Goal: Task Accomplishment & Management: Manage account settings

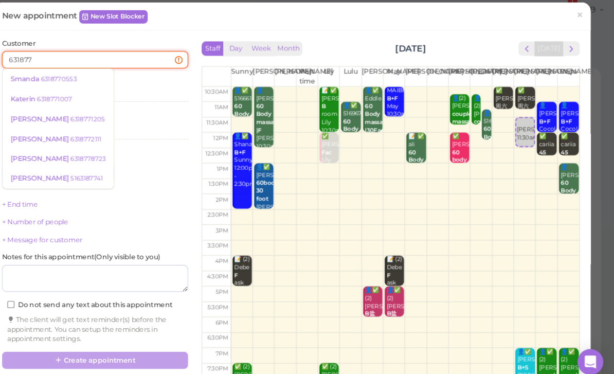
type input "6318770"
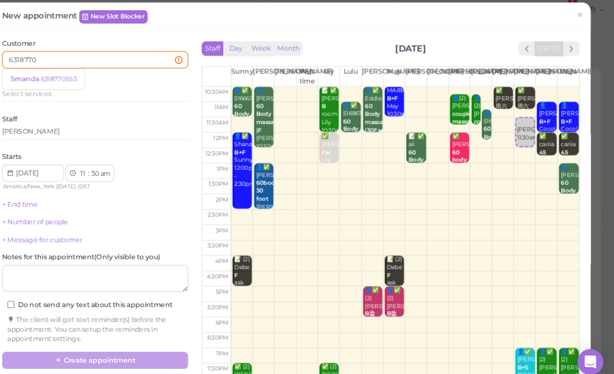
click at [67, 78] on small "6318770553" at bounding box center [84, 81] width 34 height 7
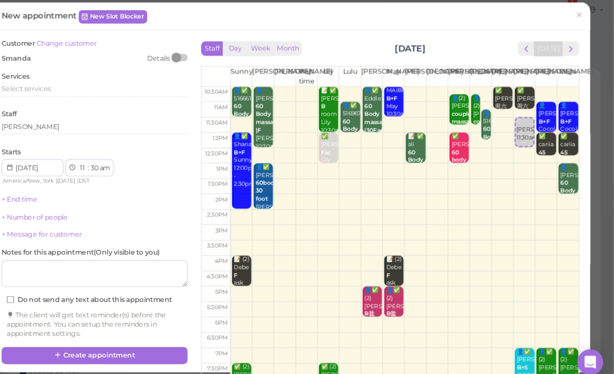
click at [44, 87] on span "Select services" at bounding box center [53, 91] width 47 height 8
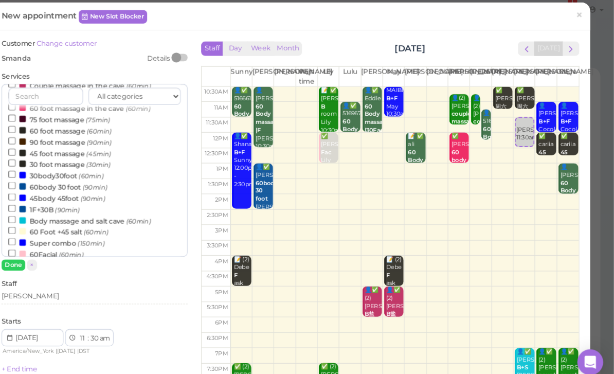
scroll to position [133, 0]
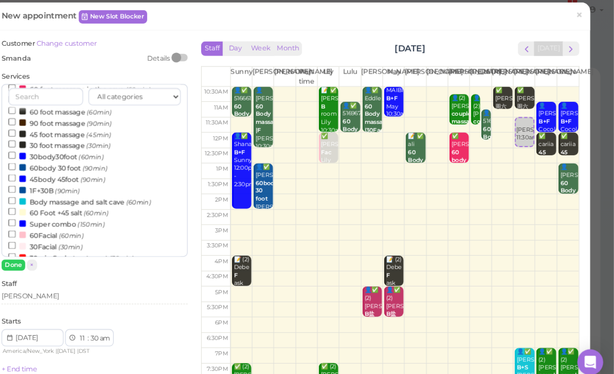
click at [107, 163] on small "(90min)" at bounding box center [119, 166] width 24 height 7
click at [44, 161] on input "60body 30 foot (90min)" at bounding box center [40, 164] width 7 height 7
click at [30, 253] on button "Done" at bounding box center [41, 258] width 23 height 11
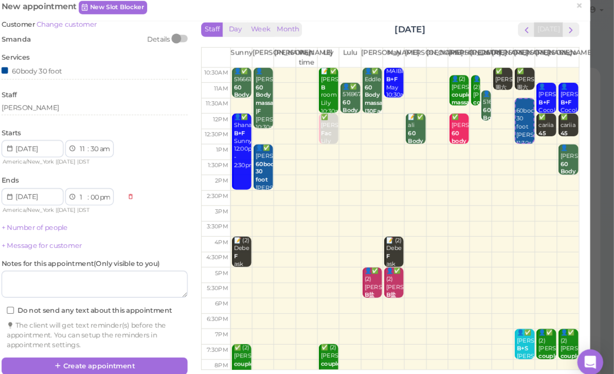
scroll to position [18, 0]
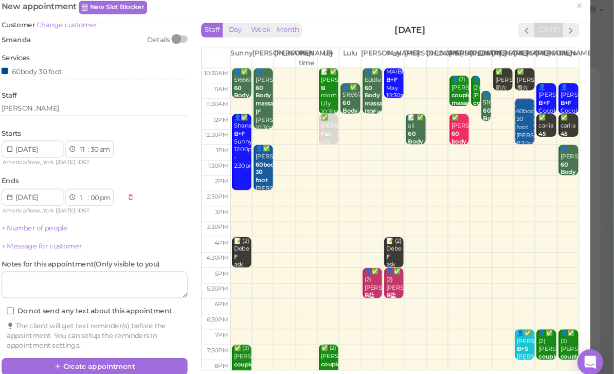
click at [128, 347] on button "Create appointment" at bounding box center [118, 355] width 177 height 16
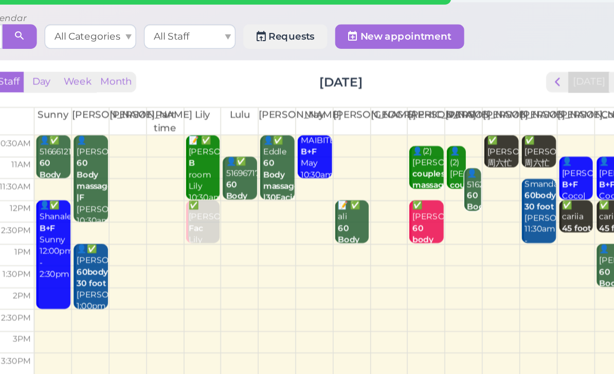
click at [482, 158] on b "60 Body massage" at bounding box center [494, 169] width 24 height 22
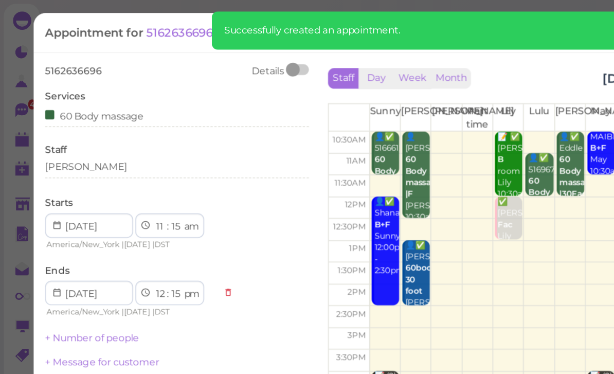
click at [71, 116] on div "[PERSON_NAME]" at bounding box center [118, 113] width 177 height 12
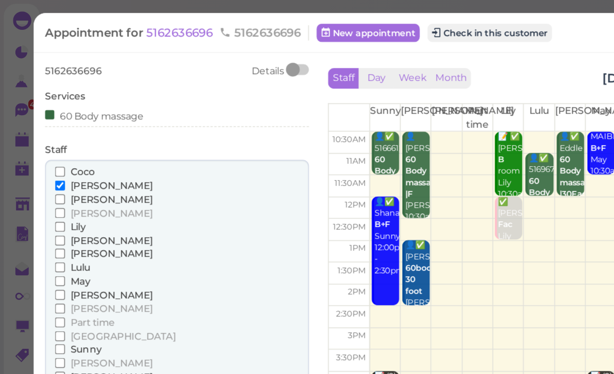
click at [54, 249] on span "[PERSON_NAME]" at bounding box center [75, 253] width 56 height 8
click at [44, 250] on input "[PERSON_NAME]" at bounding box center [40, 253] width 7 height 7
click at [63, 122] on span "[PERSON_NAME]" at bounding box center [75, 125] width 56 height 8
click at [44, 122] on input "[PERSON_NAME]" at bounding box center [40, 124] width 7 height 7
click at [42, 267] on button "Done" at bounding box center [41, 272] width 23 height 11
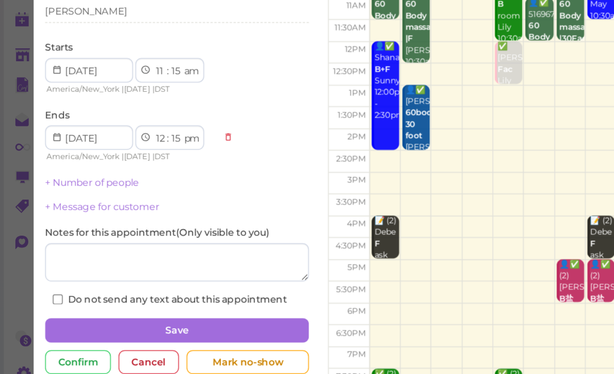
scroll to position [33, 0]
click at [188, 314] on button "Save" at bounding box center [118, 322] width 177 height 16
